Goal: Navigation & Orientation: Understand site structure

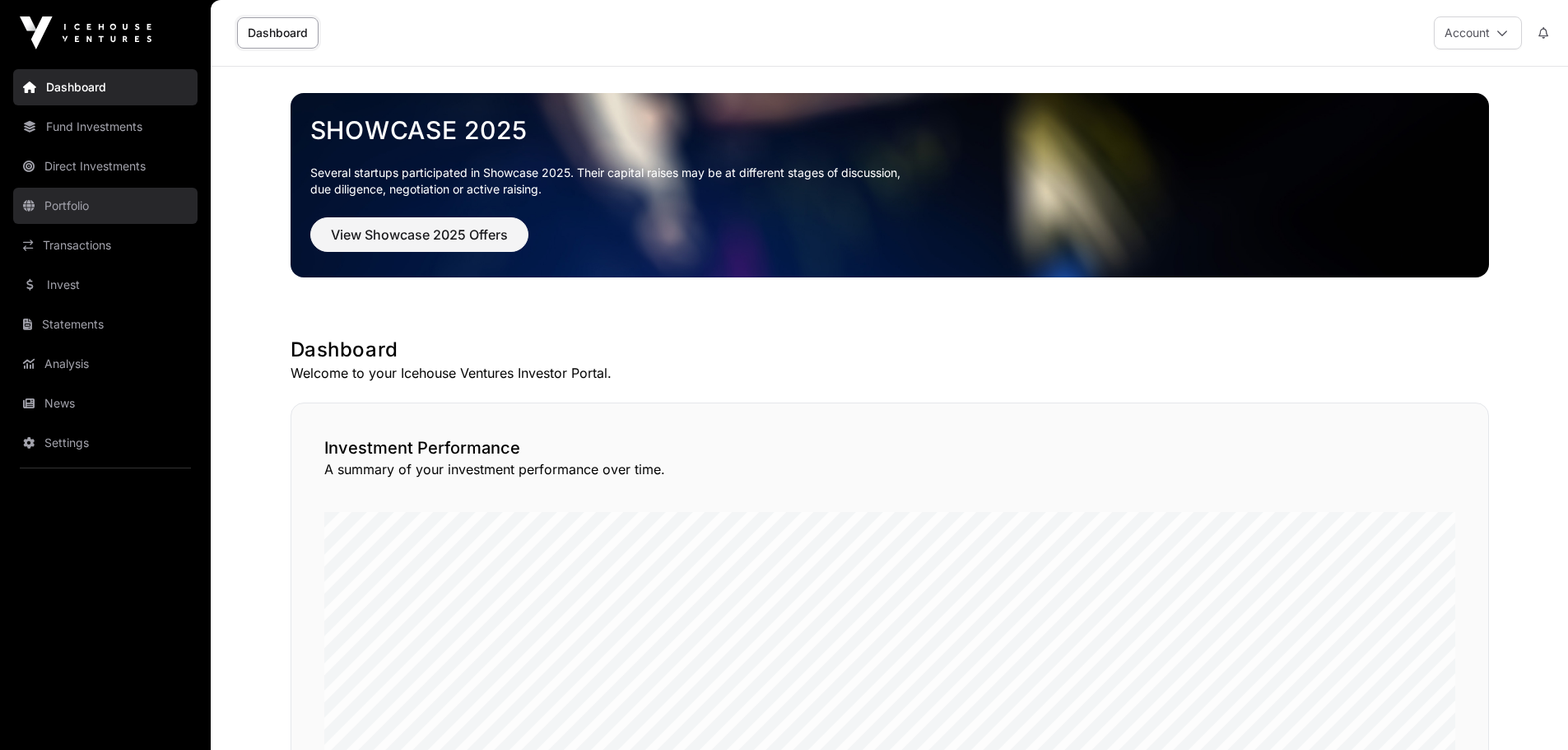
click at [73, 204] on link "Portfolio" at bounding box center [106, 205] width 184 height 36
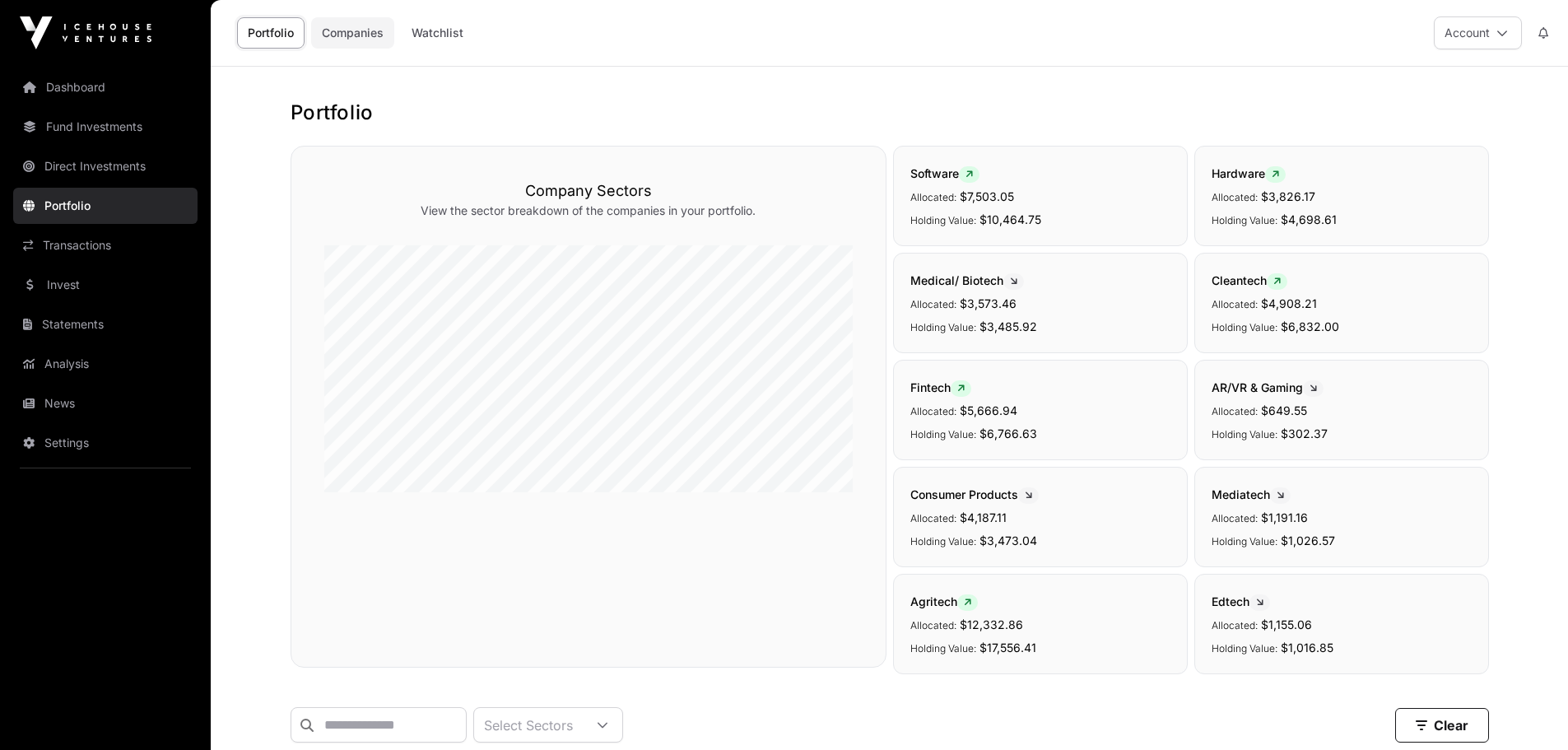
click at [377, 39] on link "Companies" at bounding box center [353, 33] width 83 height 31
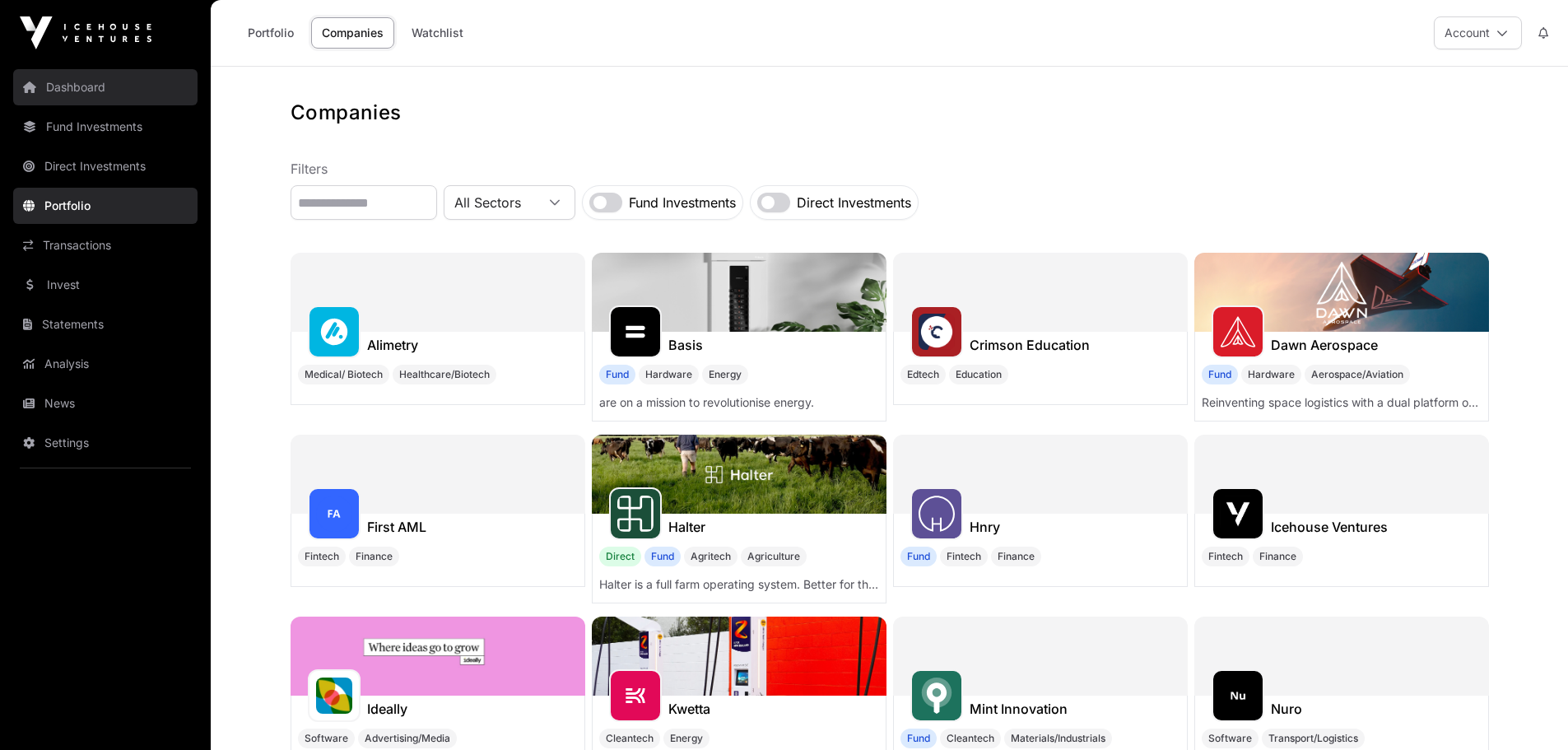
click at [66, 85] on link "Dashboard" at bounding box center [106, 86] width 184 height 36
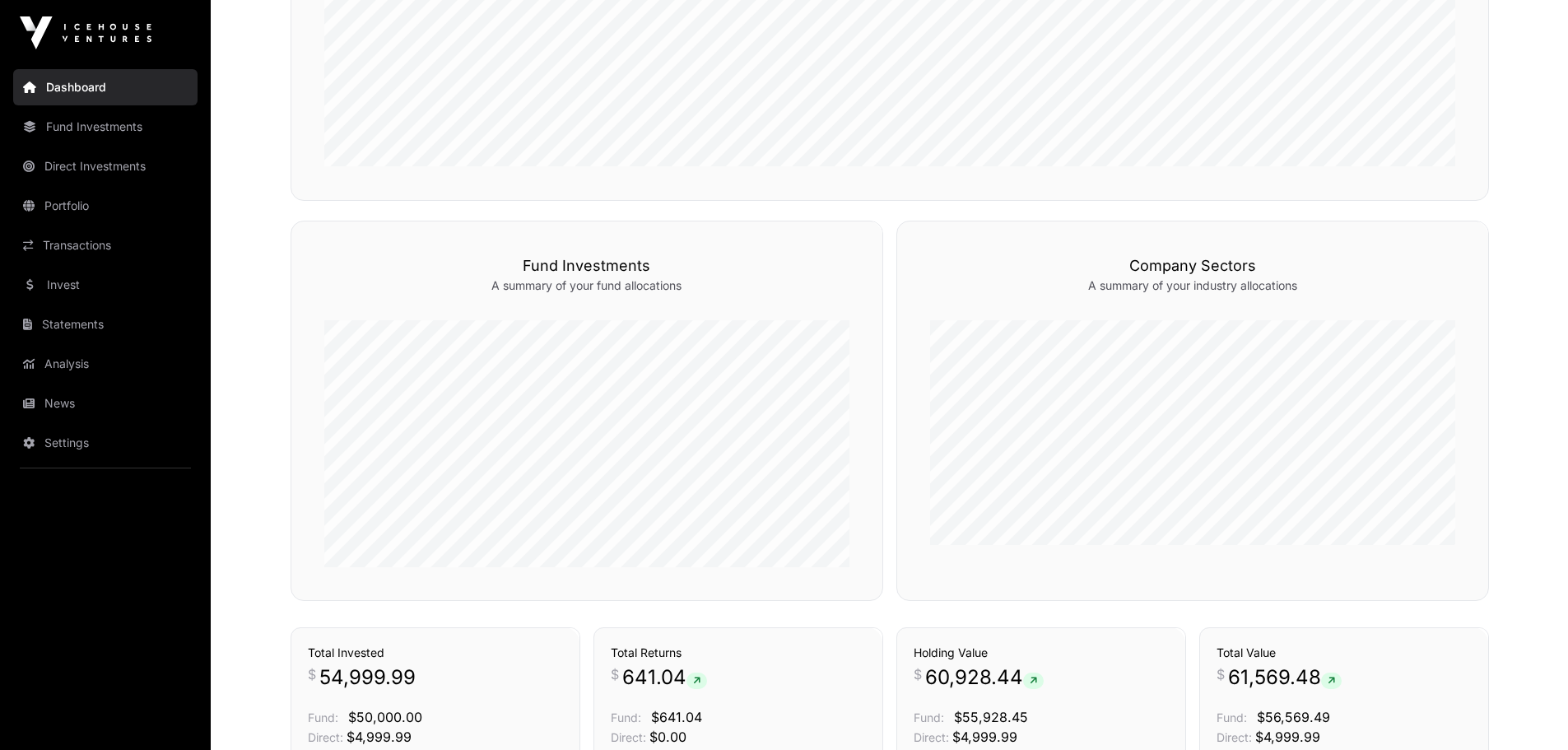
scroll to position [709, 0]
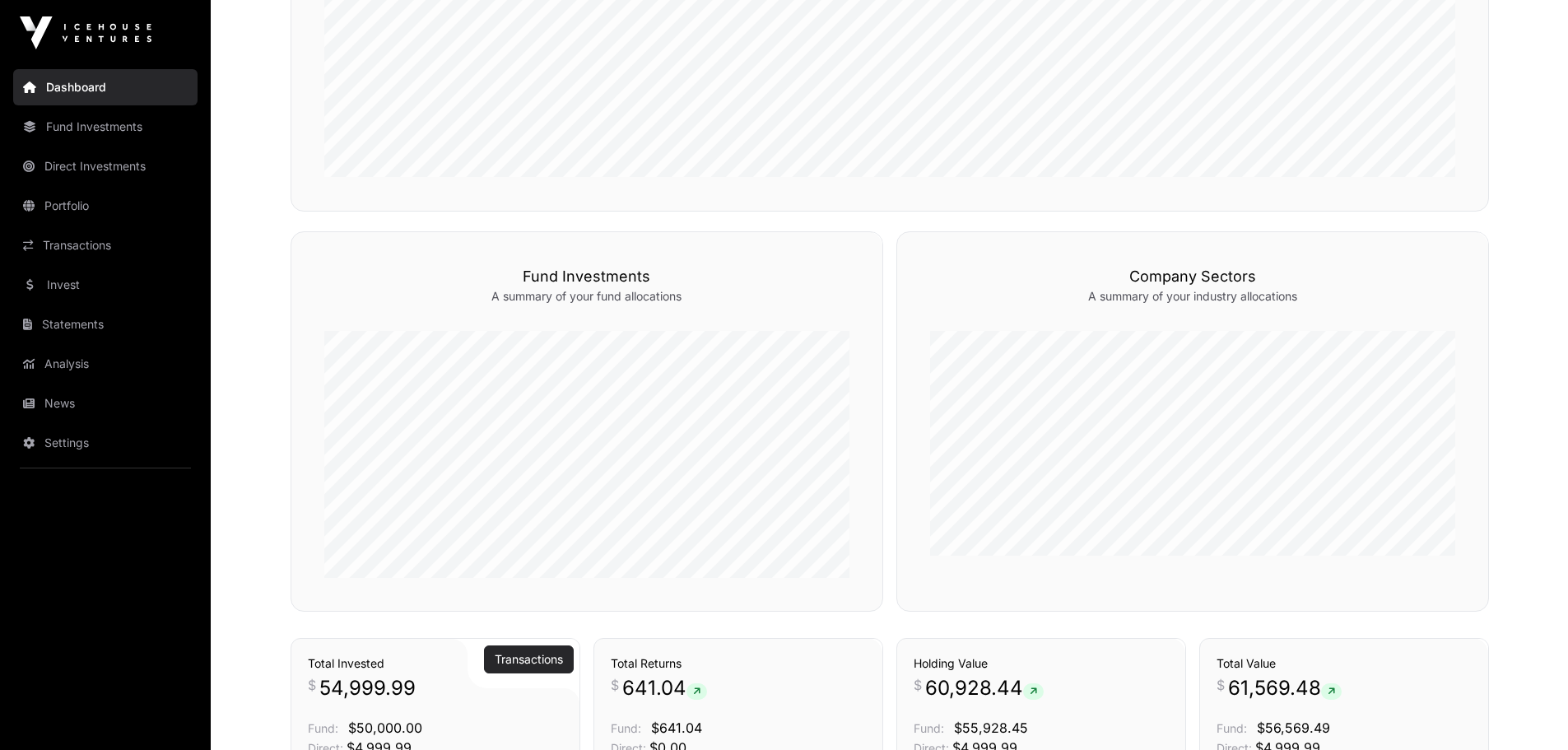
click at [506, 659] on link "Transactions" at bounding box center [529, 659] width 69 height 16
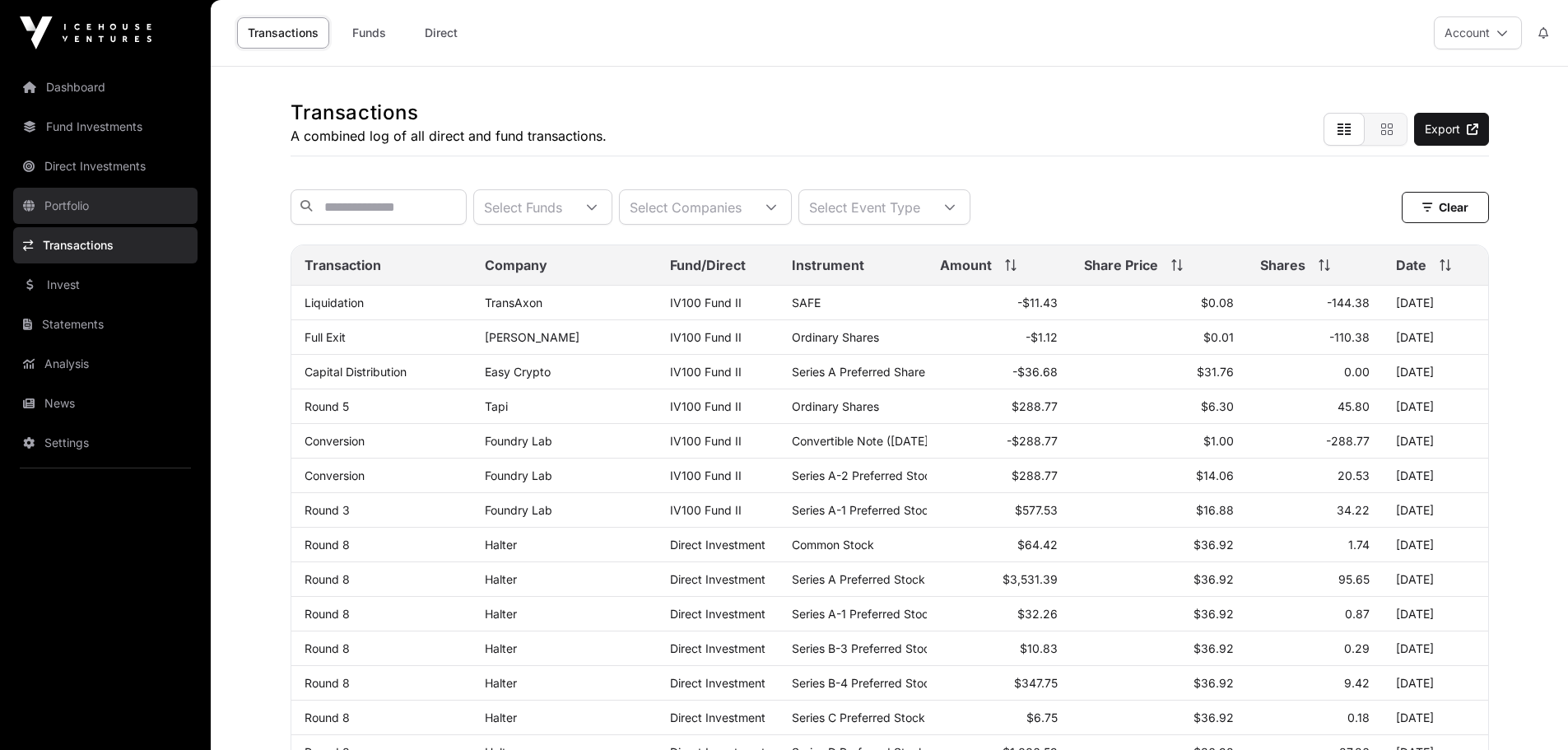
click at [69, 211] on link "Portfolio" at bounding box center [106, 205] width 184 height 36
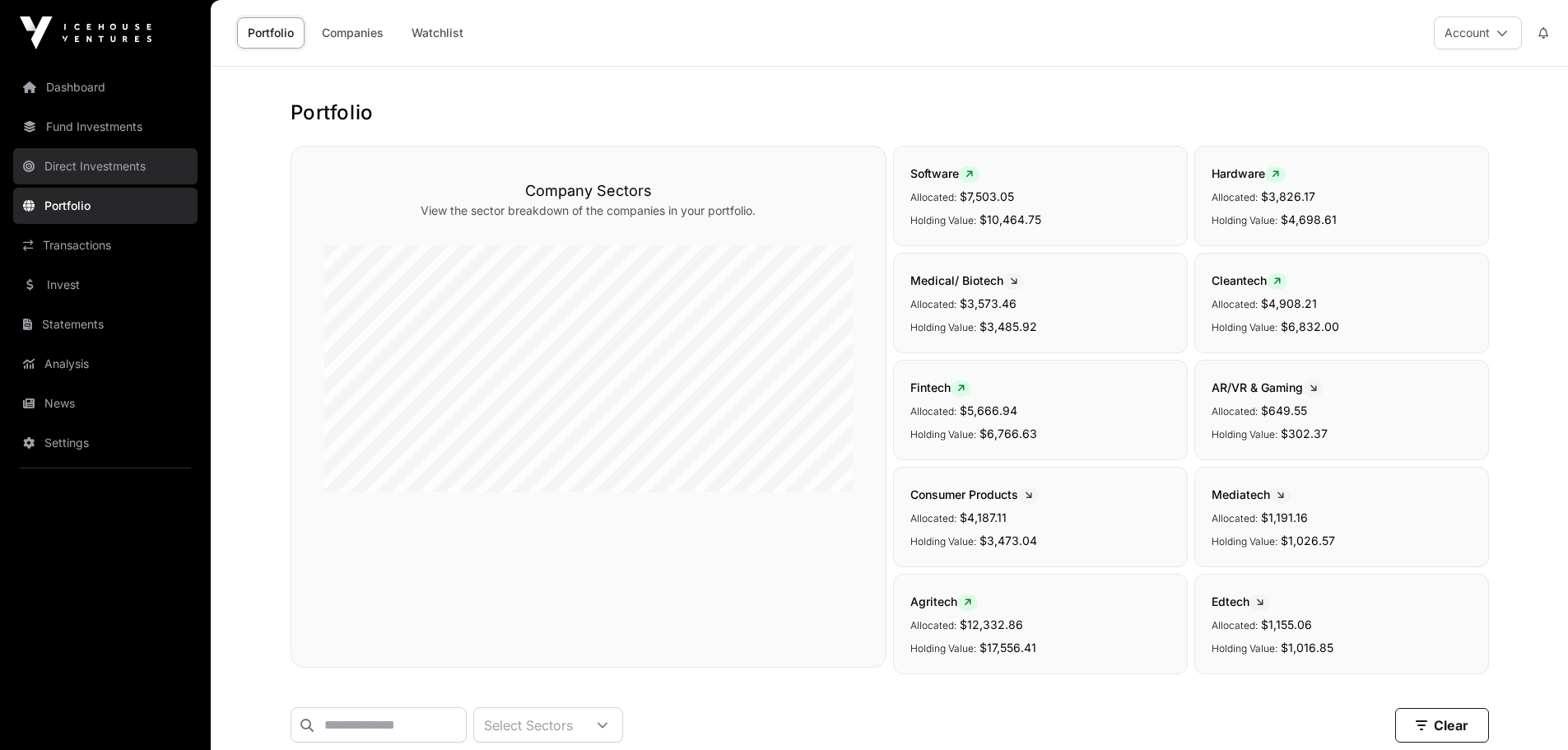
click at [78, 171] on link "Direct Investments" at bounding box center [106, 166] width 184 height 36
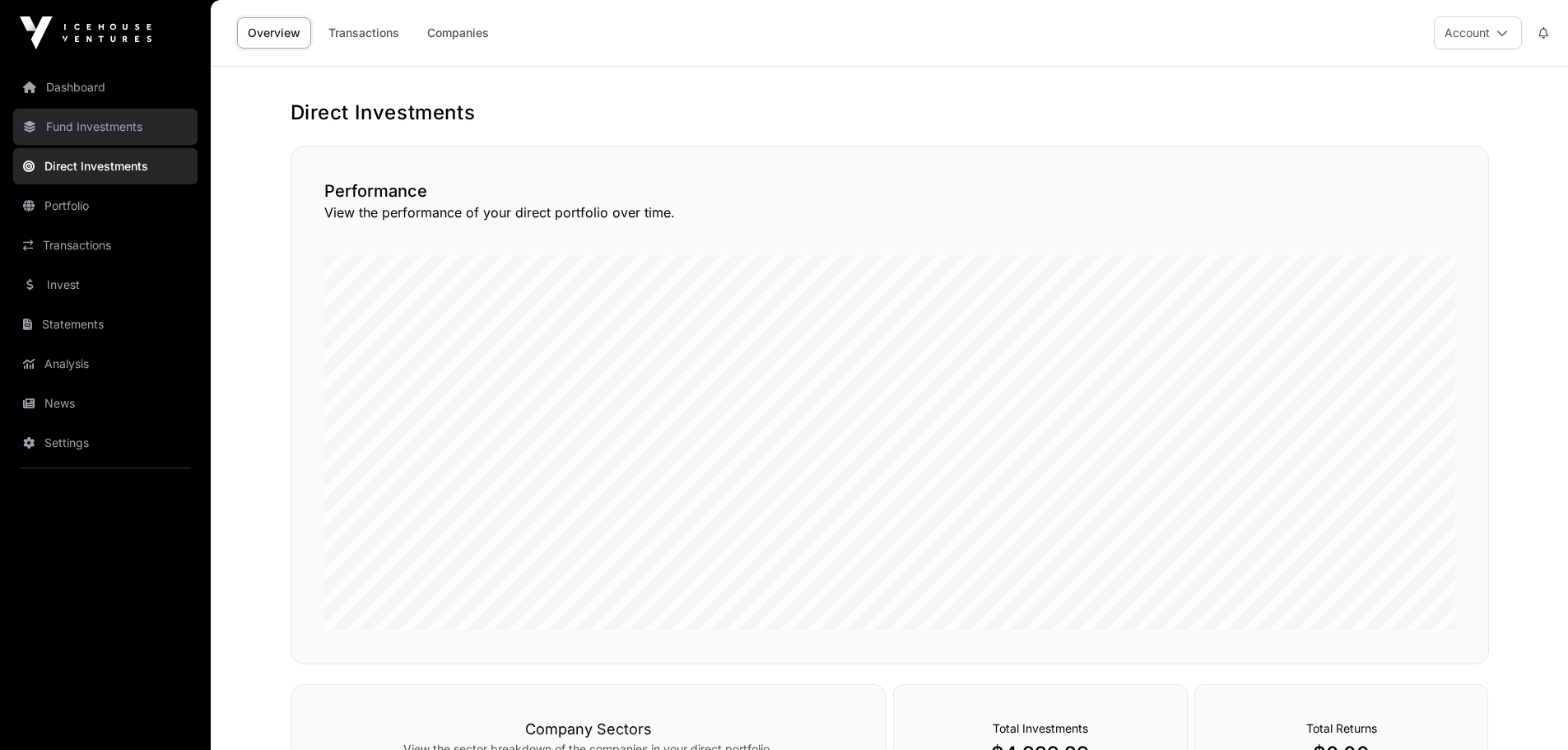
click at [78, 124] on link "Fund Investments" at bounding box center [106, 126] width 184 height 36
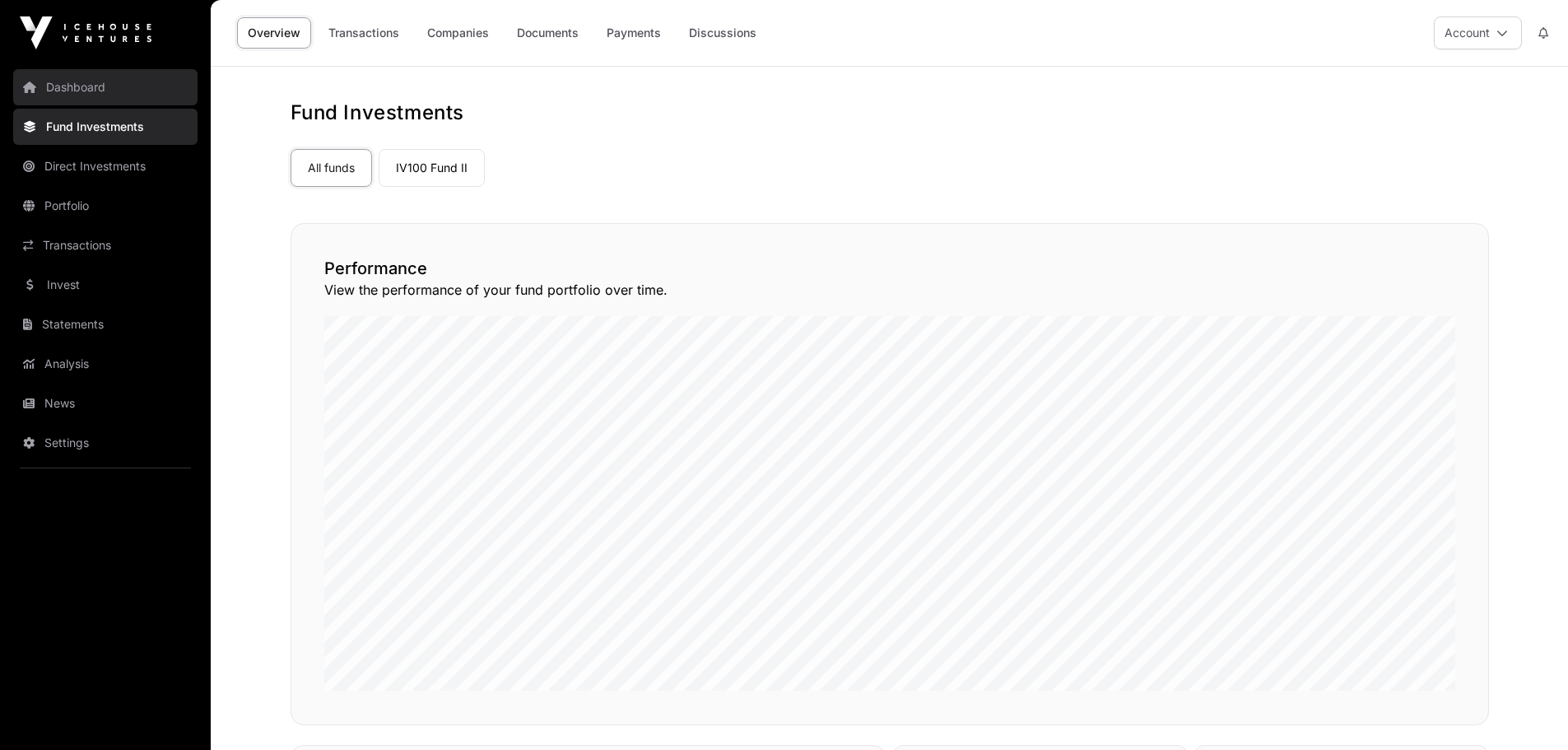
click at [92, 85] on link "Dashboard" at bounding box center [106, 86] width 184 height 36
